Goal: Communication & Community: Share content

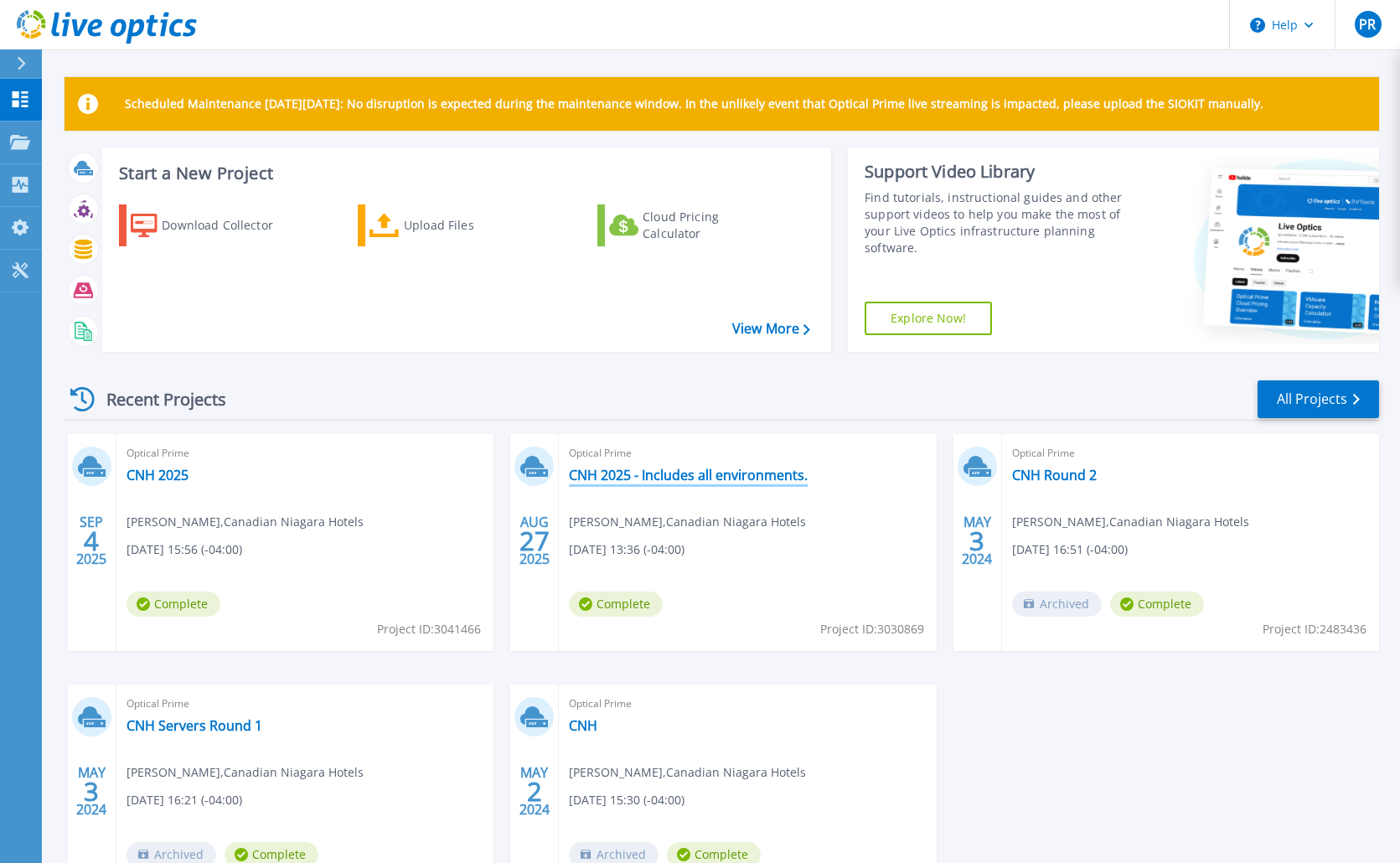
click at [642, 470] on link "CNH 2025 - Includes all environments." at bounding box center [689, 474] width 239 height 17
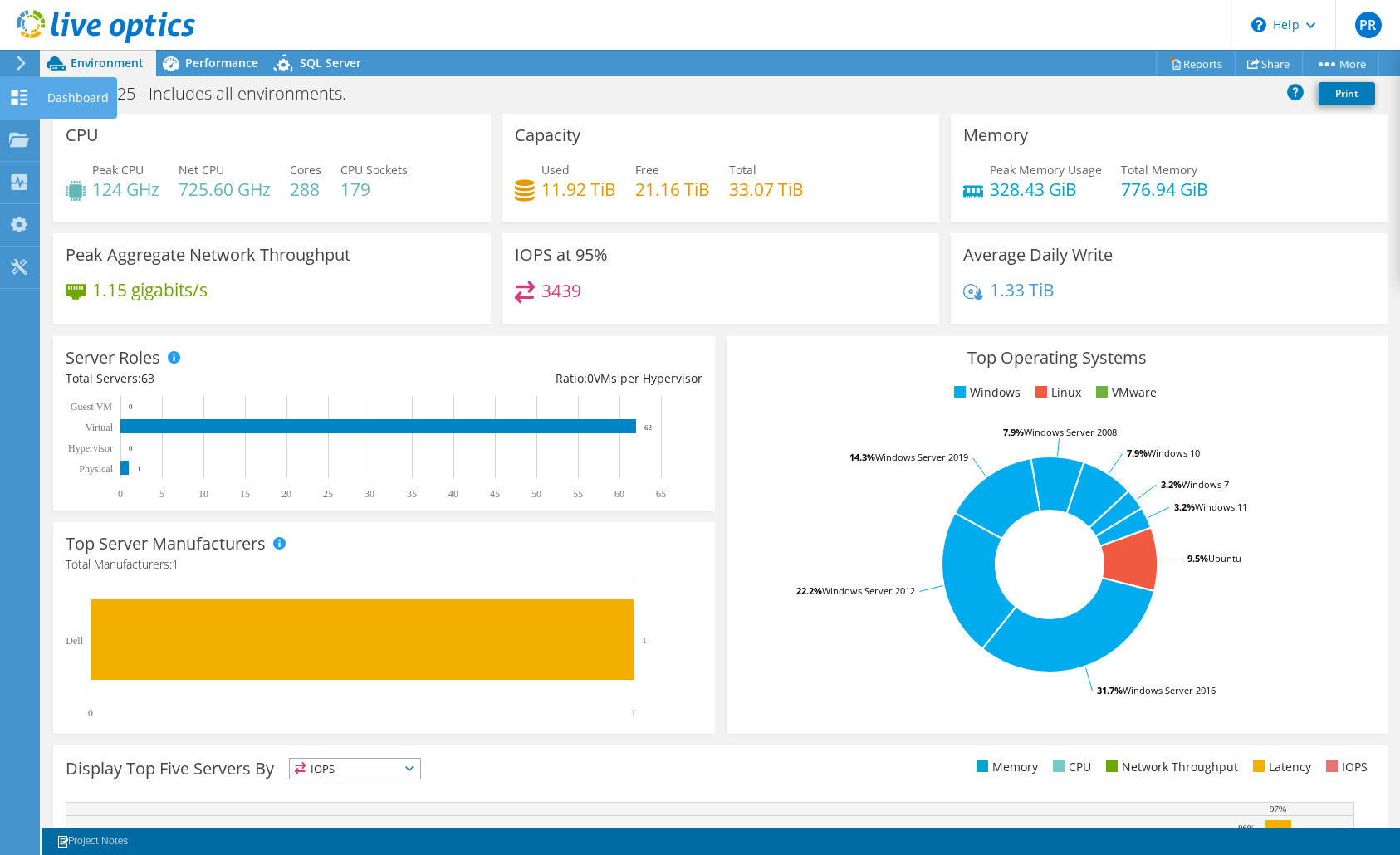
click at [20, 94] on icon at bounding box center [19, 98] width 20 height 16
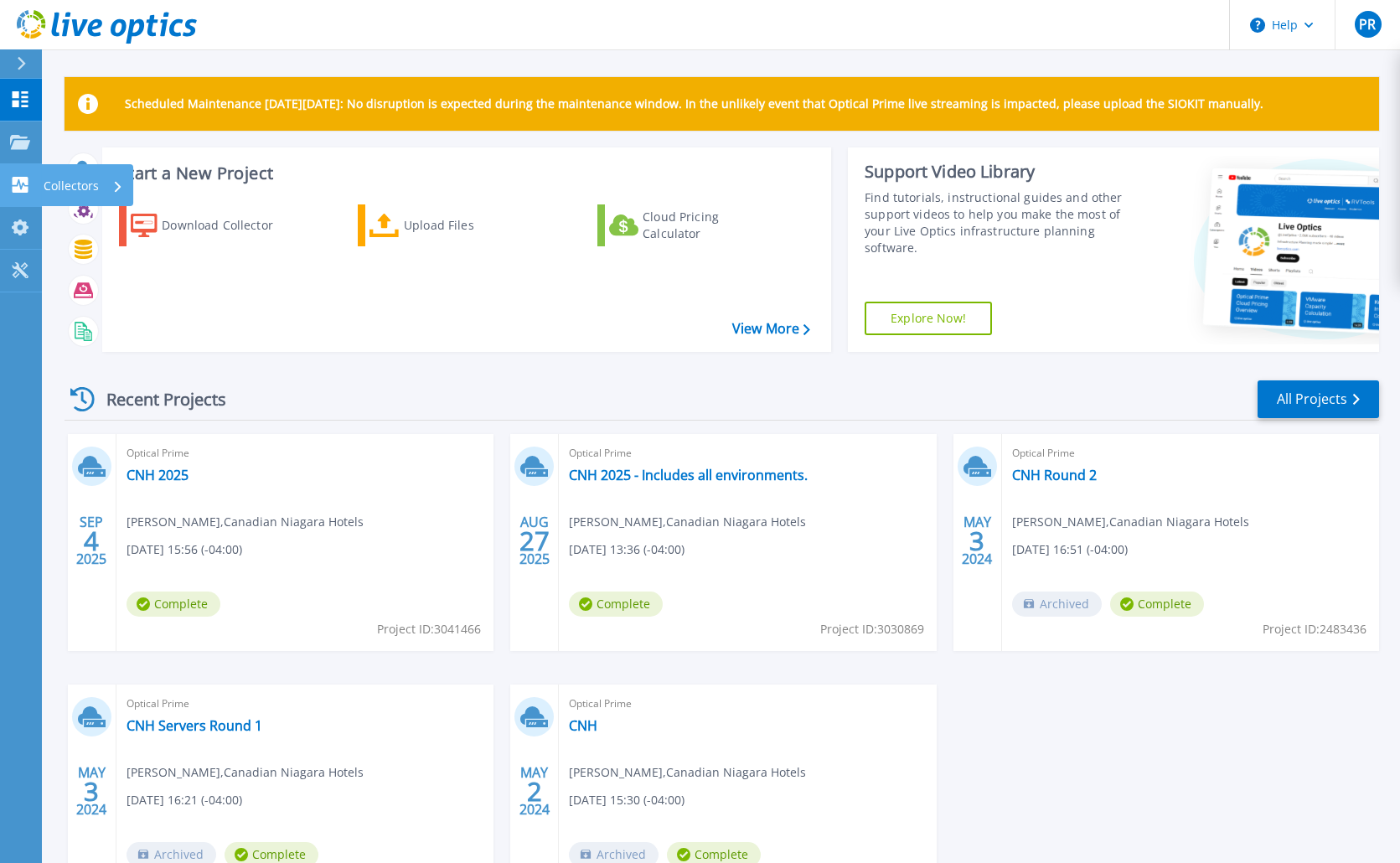
click at [31, 178] on div "Collectors" at bounding box center [54, 184] width 89 height 16
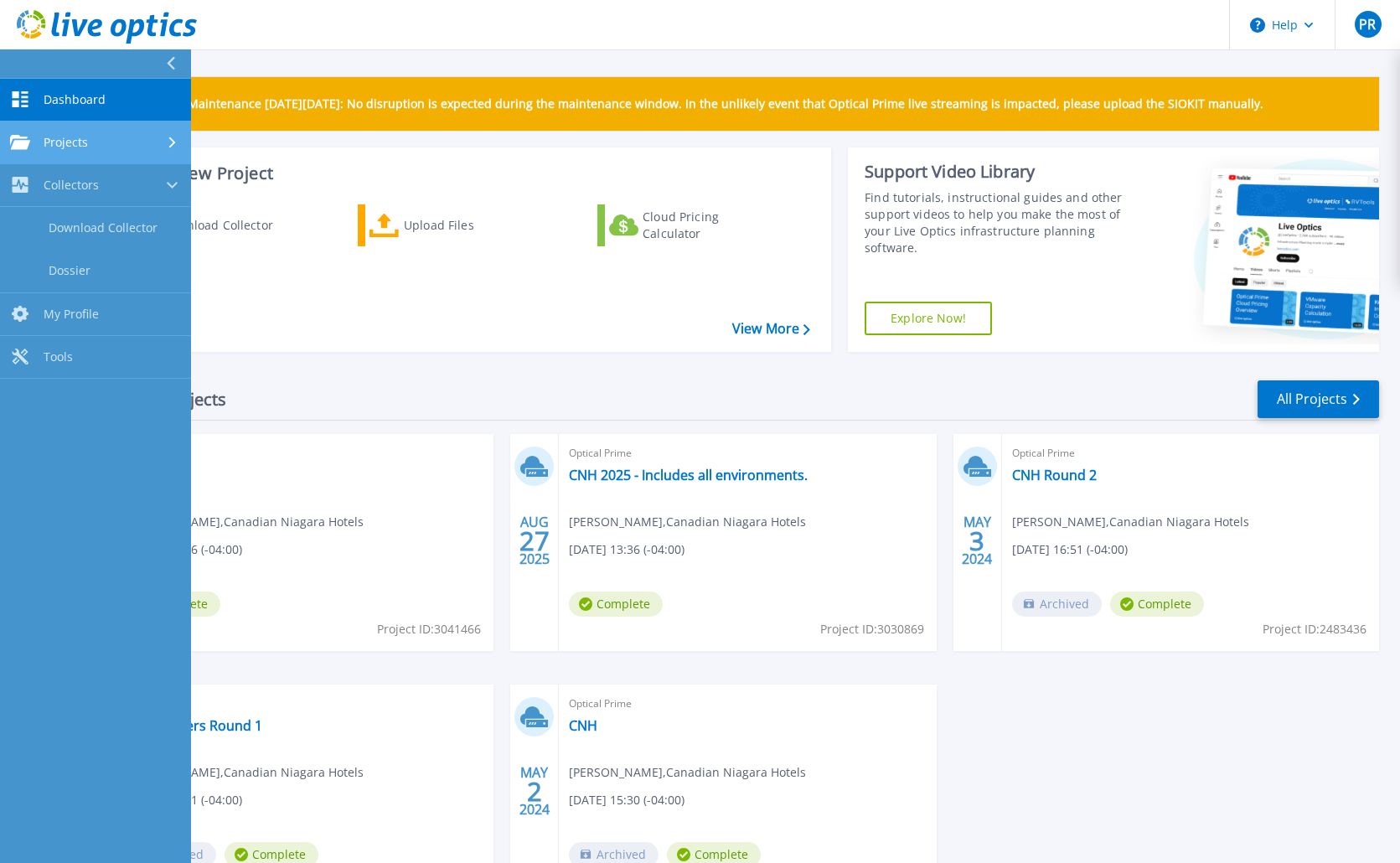
click at [110, 129] on link "Projects Projects" at bounding box center [96, 142] width 191 height 42
click at [82, 107] on span "Dashboard" at bounding box center [74, 99] width 62 height 15
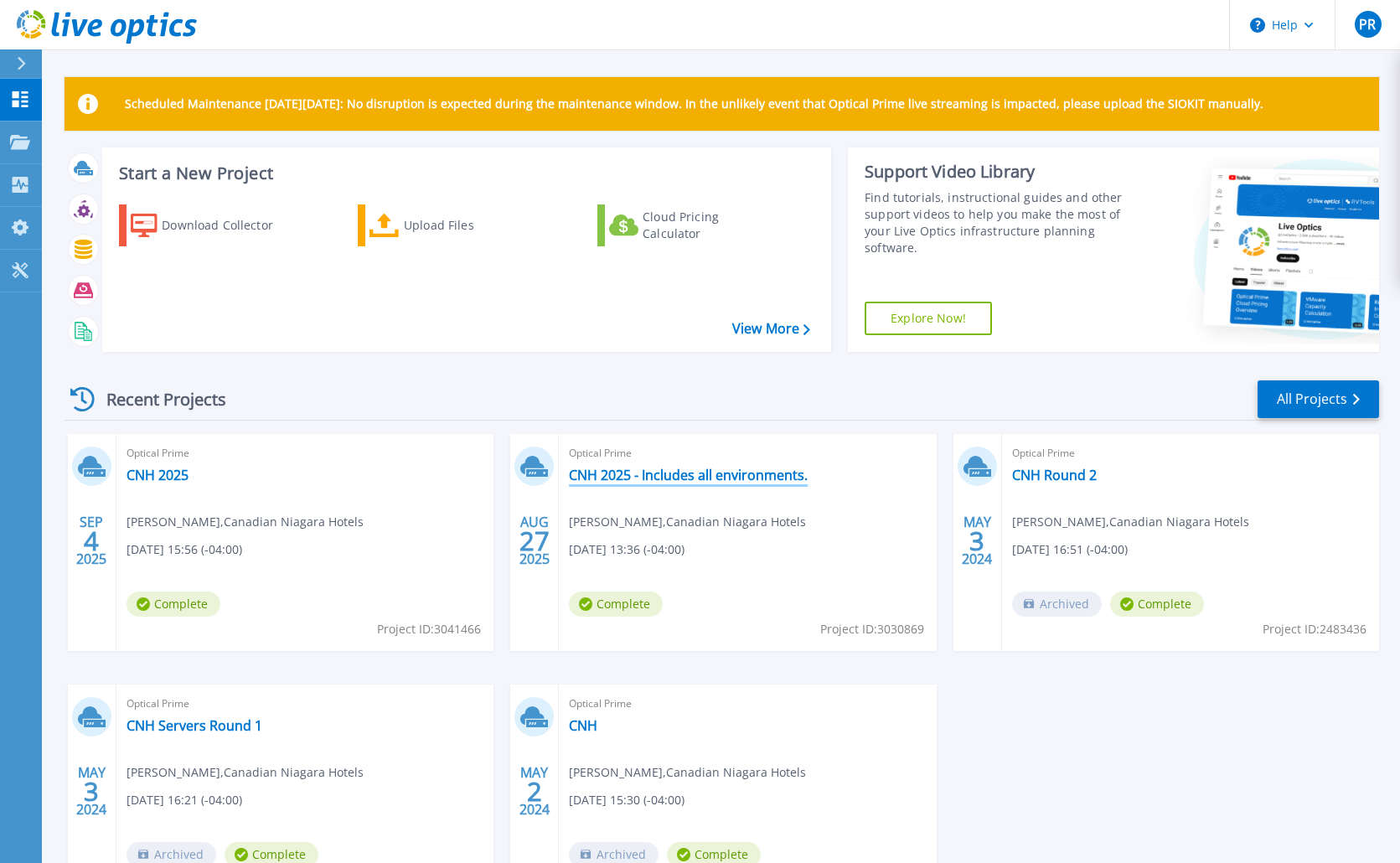
click at [598, 474] on link "CNH 2025 - Includes all environments." at bounding box center [689, 474] width 239 height 17
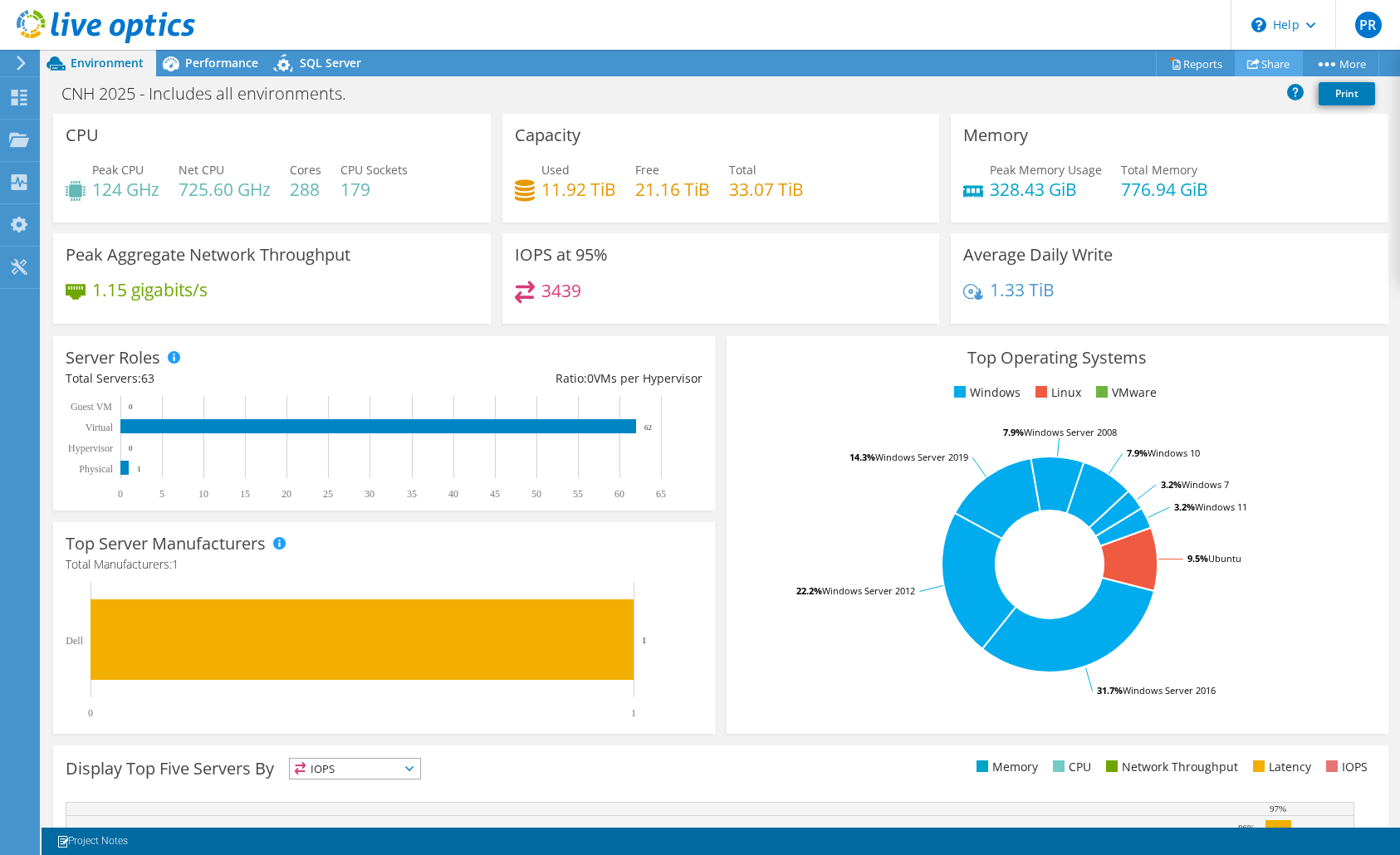
click at [1267, 69] on link "Share" at bounding box center [1269, 64] width 68 height 25
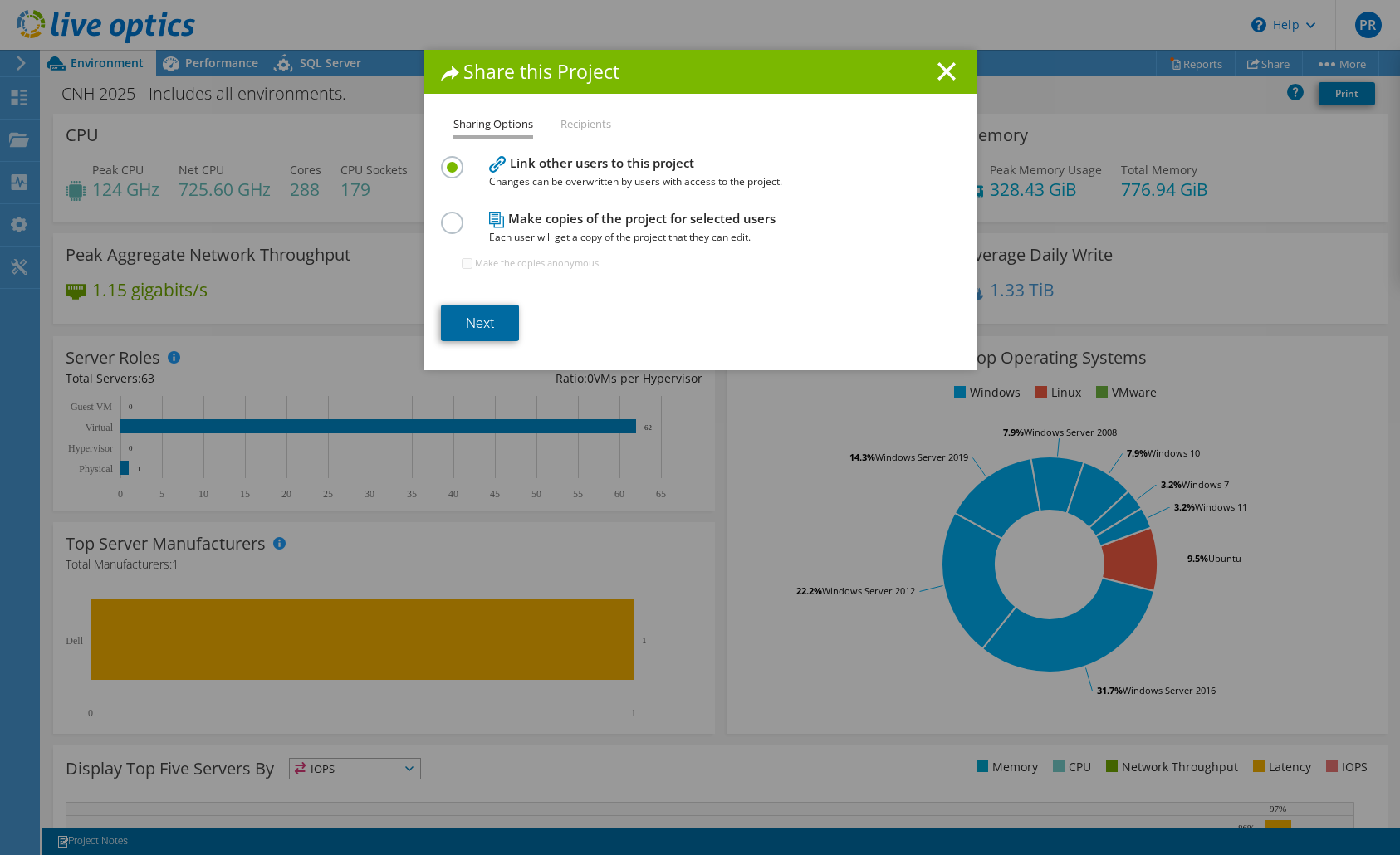
click at [497, 328] on link "Next" at bounding box center [480, 322] width 78 height 36
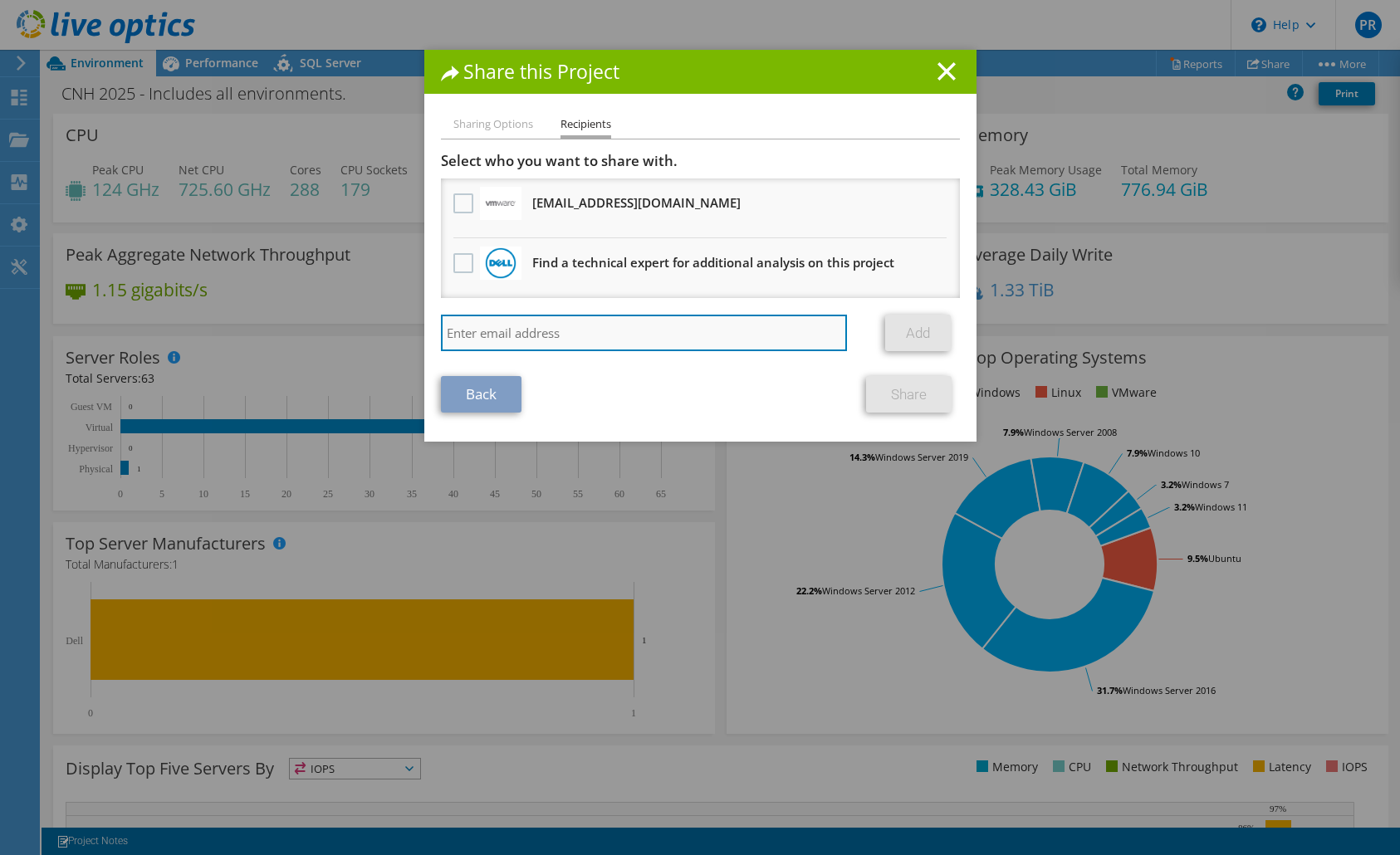
click at [645, 328] on input "search" at bounding box center [644, 332] width 407 height 36
paste input "[PERSON_NAME][EMAIL_ADDRESS][DOMAIN_NAME]"
type input "[PERSON_NAME][EMAIL_ADDRESS][DOMAIN_NAME]"
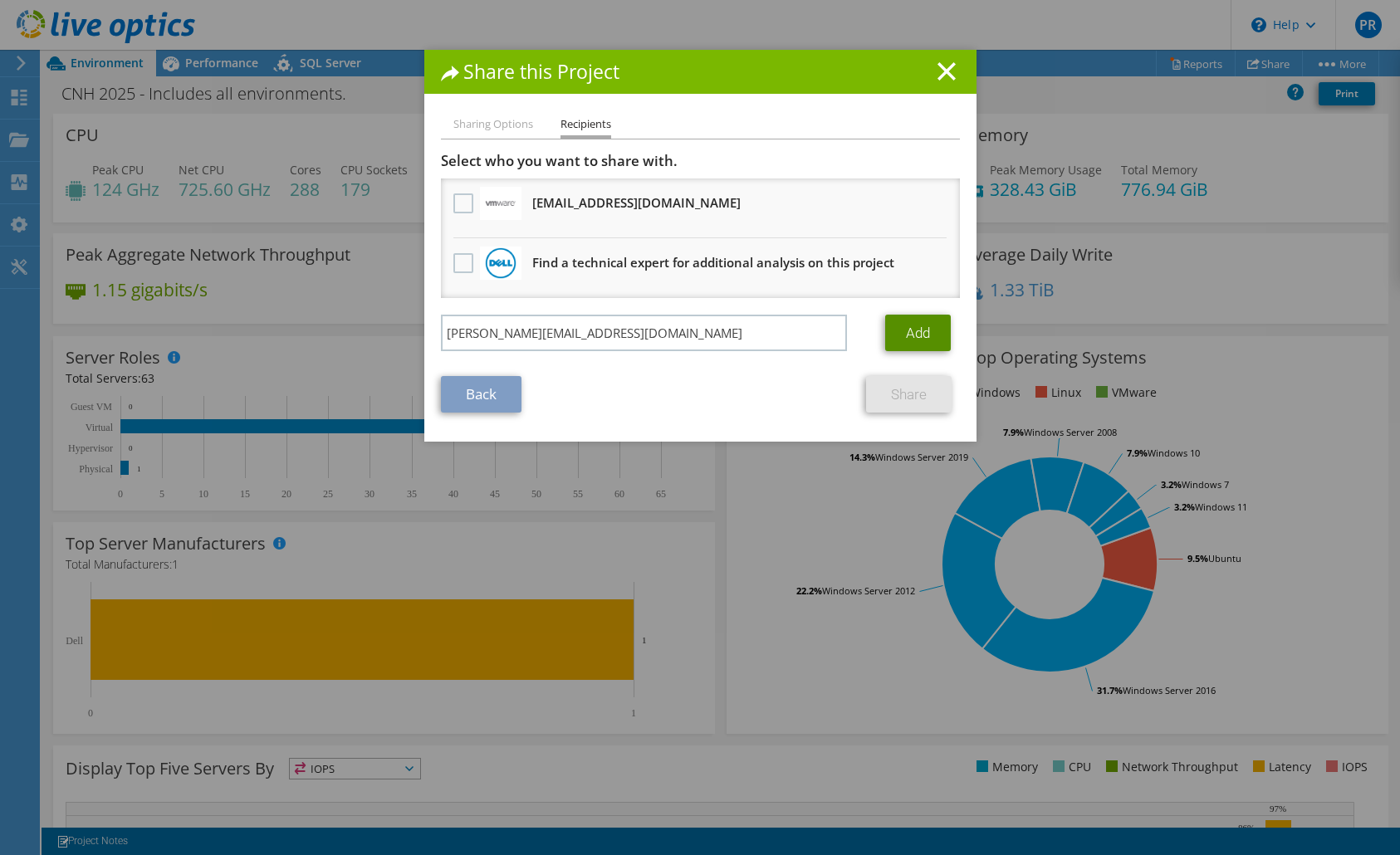
click at [914, 338] on link "Add" at bounding box center [917, 332] width 66 height 36
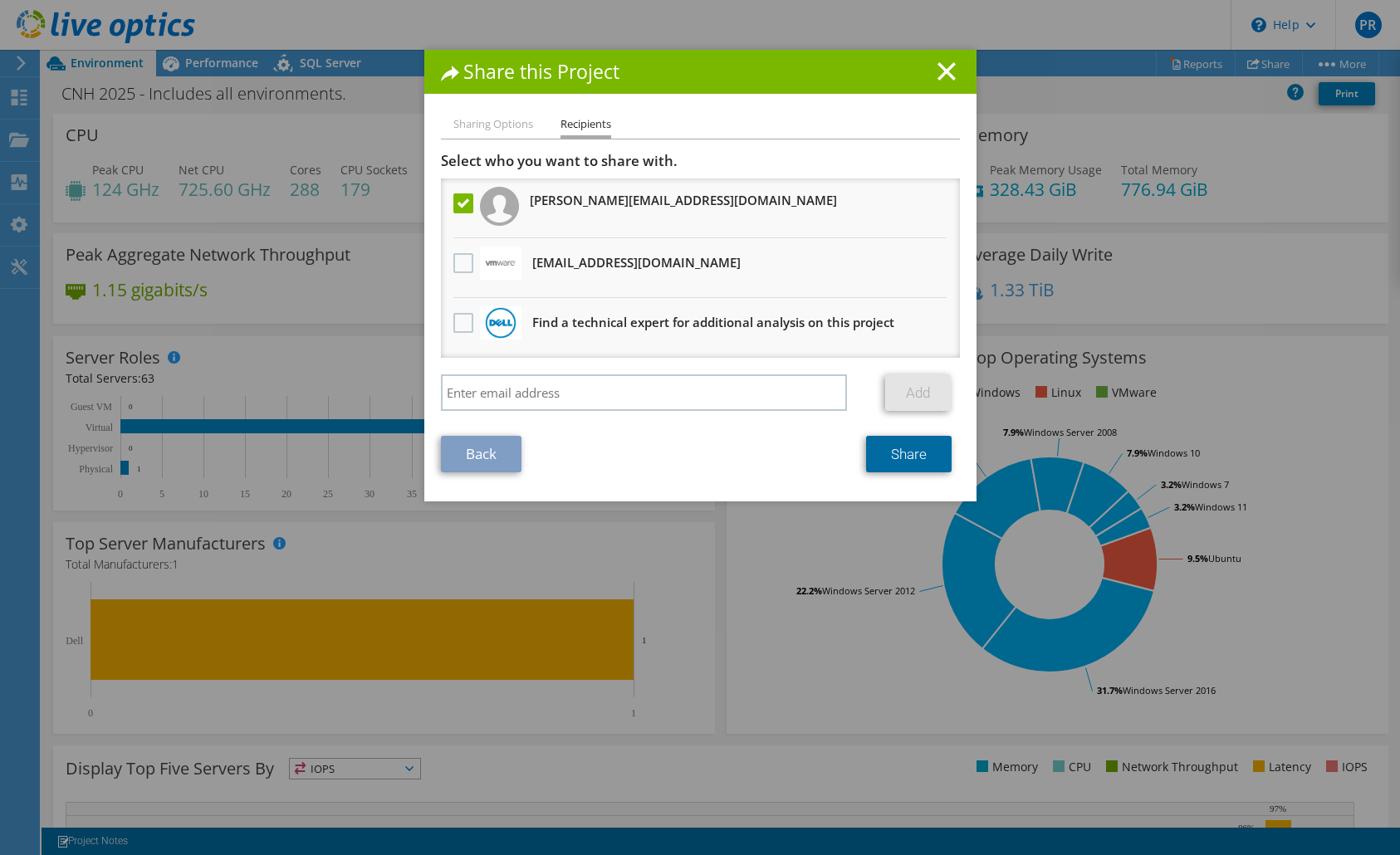
click at [895, 463] on link "Share" at bounding box center [908, 453] width 85 height 36
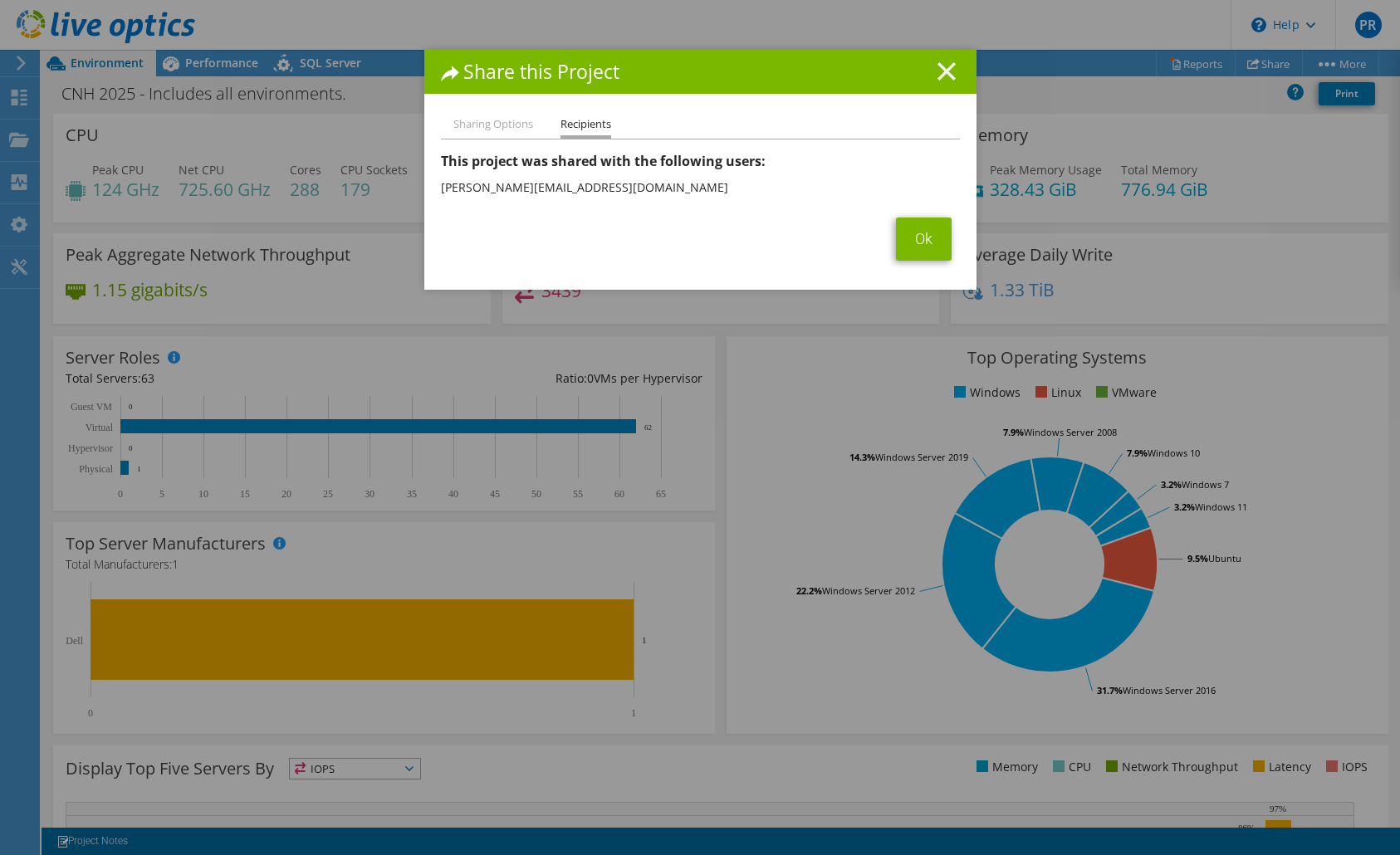
click at [945, 73] on icon at bounding box center [946, 71] width 19 height 19
